Goal: Find contact information: Find specific fact

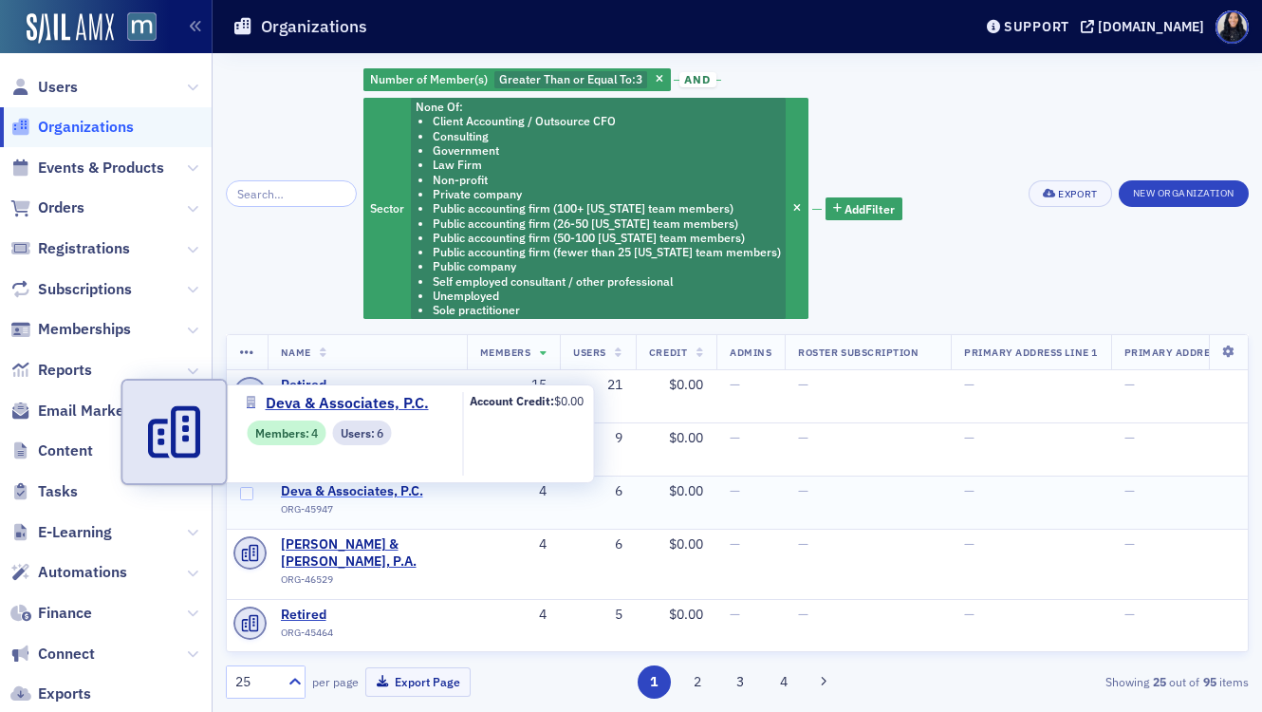
click at [357, 496] on span "Deva & Associates, P.C." at bounding box center [367, 491] width 173 height 17
select select "US"
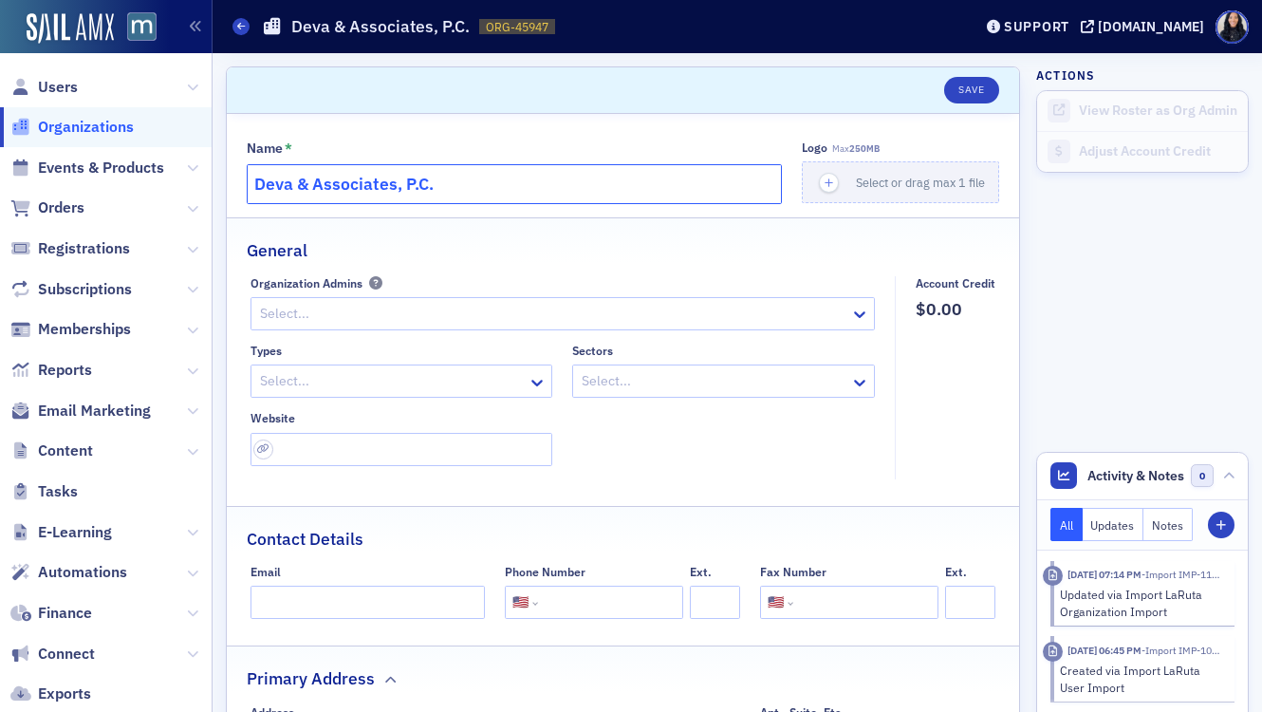
click at [569, 179] on input "Deva & Associates, P.C." at bounding box center [514, 184] width 535 height 40
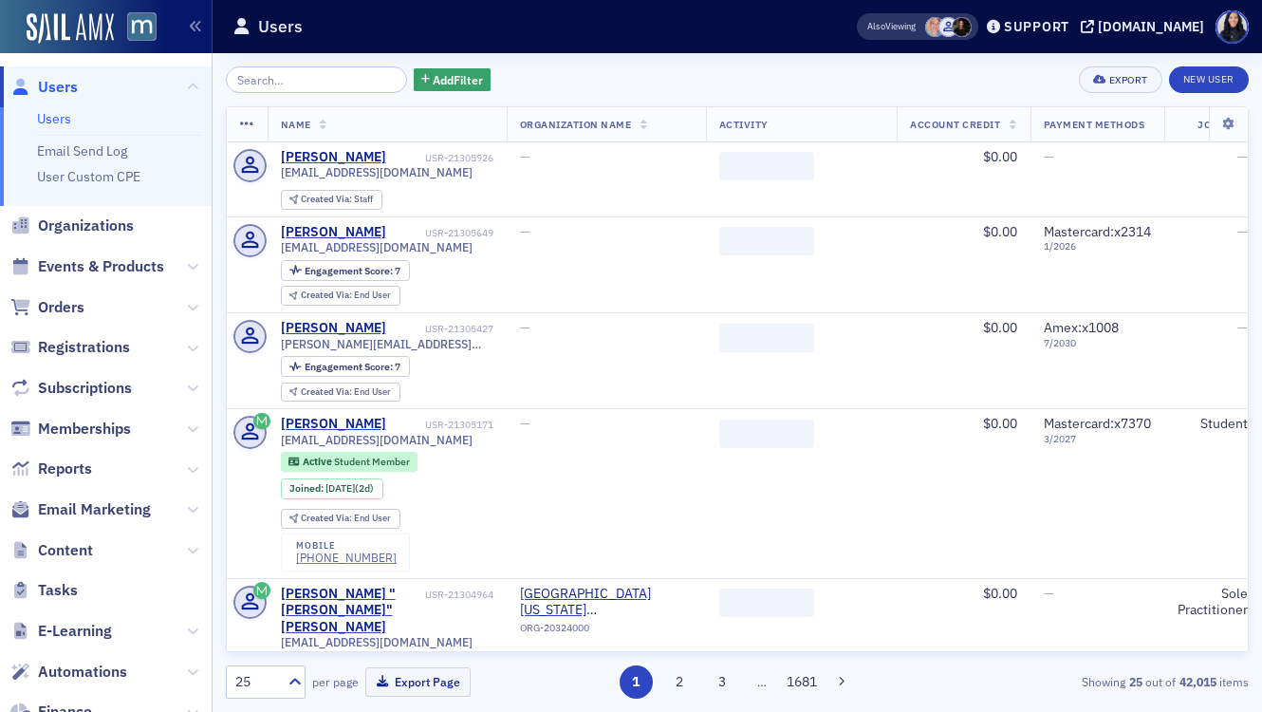
click at [246, 82] on input "search" at bounding box center [316, 79] width 181 height 27
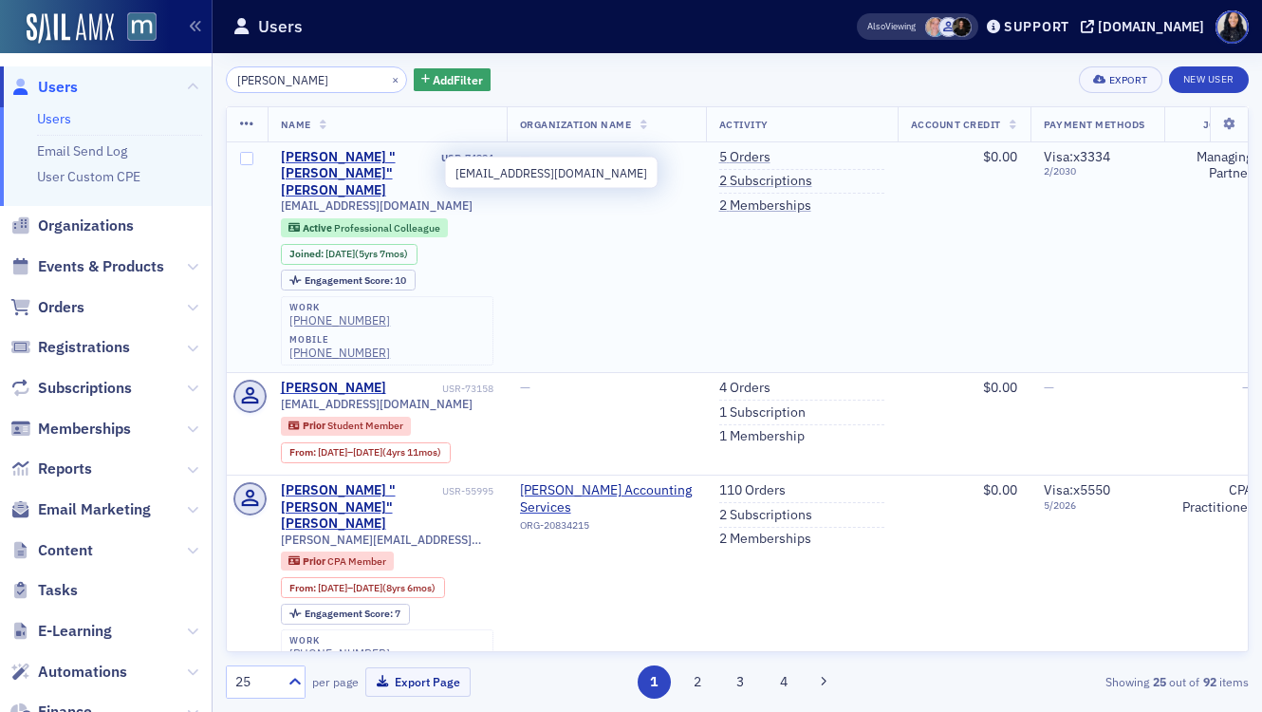
click at [331, 198] on span "[EMAIL_ADDRESS][DOMAIN_NAME]" at bounding box center [377, 205] width 192 height 14
copy div "[EMAIL_ADDRESS][DOMAIN_NAME]"
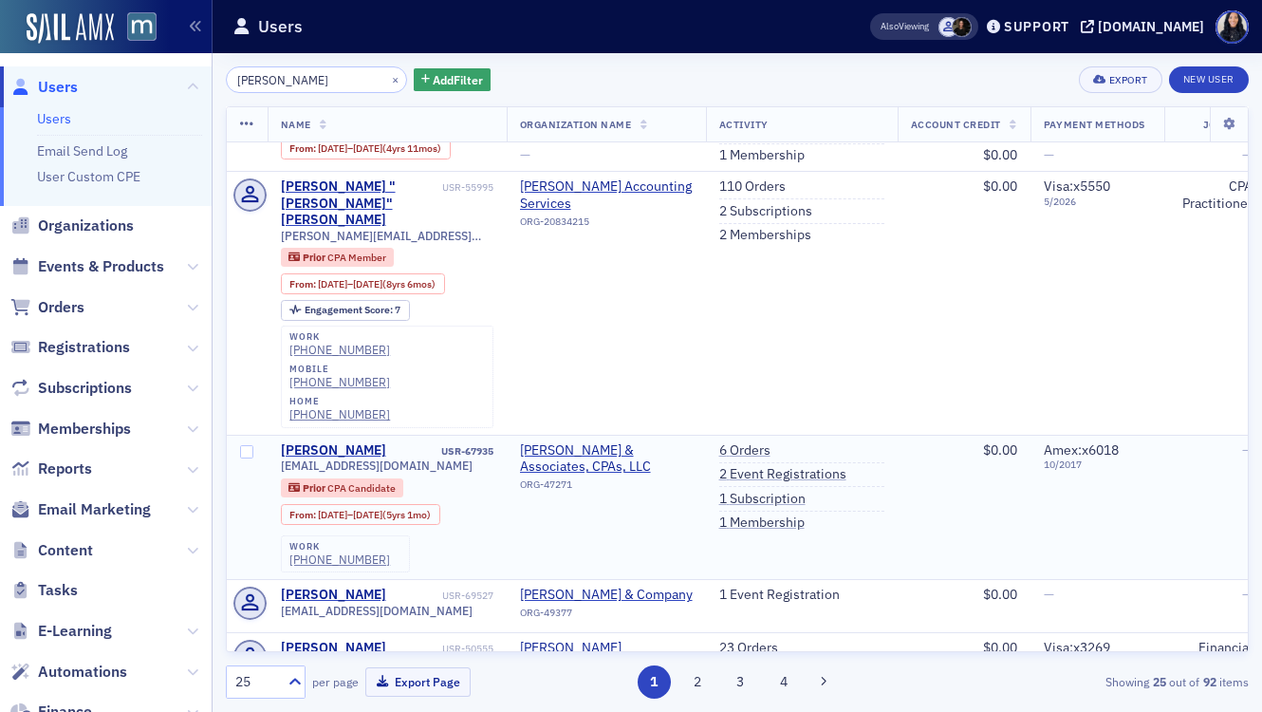
scroll to position [324, 0]
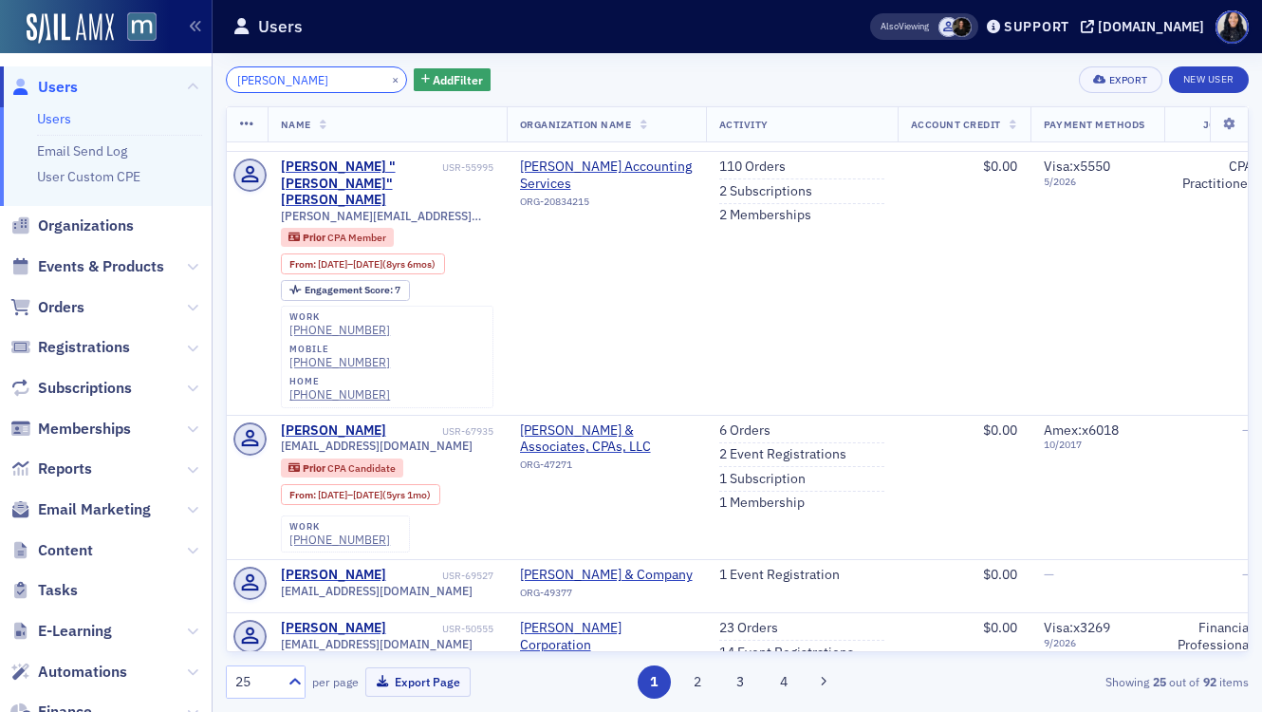
click at [287, 80] on input "[PERSON_NAME]" at bounding box center [316, 79] width 181 height 27
paste input "[PERSON_NAME]"
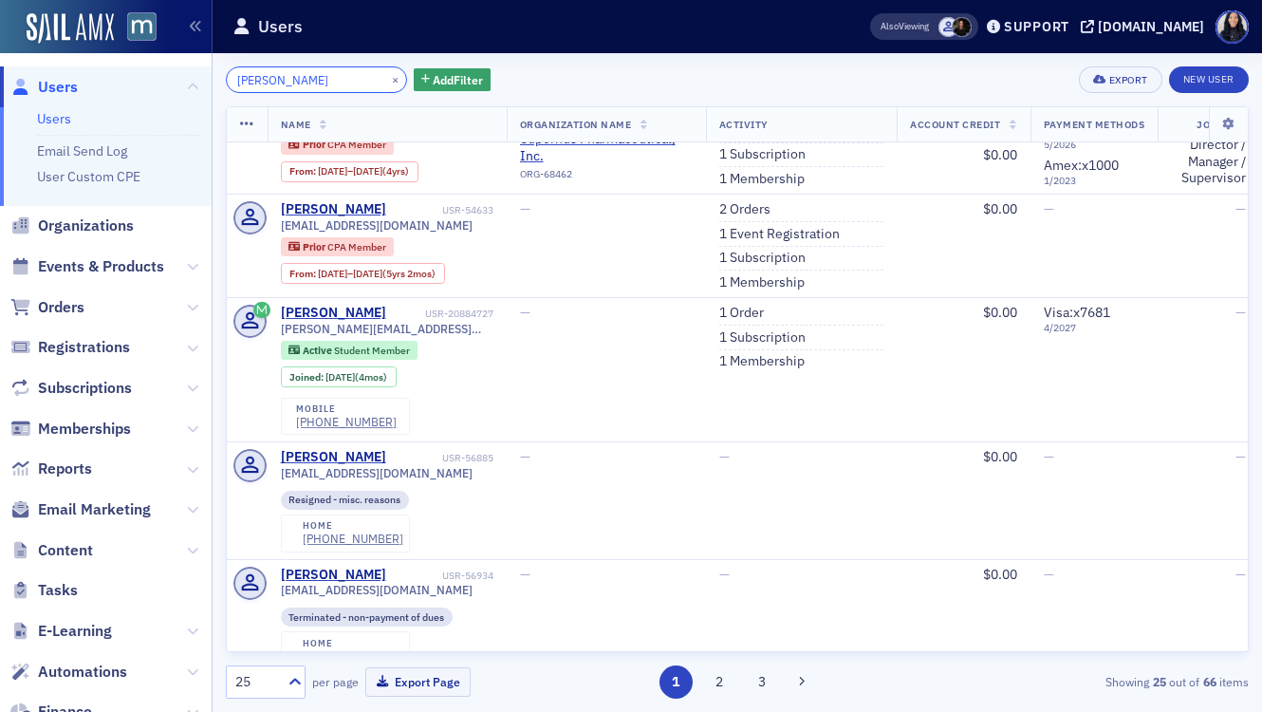
click at [324, 84] on input "[PERSON_NAME]" at bounding box center [316, 79] width 181 height 27
click at [271, 82] on input "[PERSON_NAME]" at bounding box center [316, 79] width 181 height 27
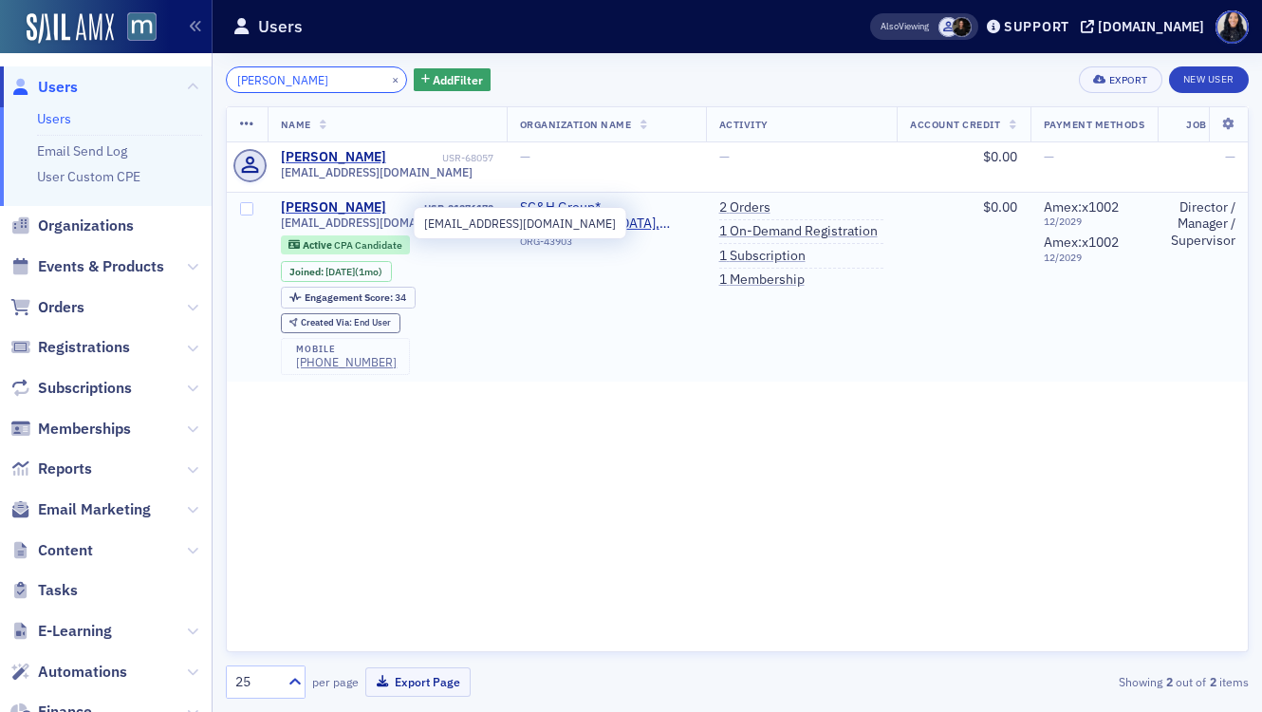
type input "[PERSON_NAME]"
click at [322, 221] on span "[EMAIL_ADDRESS][DOMAIN_NAME]" at bounding box center [377, 222] width 192 height 14
copy div "[EMAIL_ADDRESS][DOMAIN_NAME]"
